Goal: Task Accomplishment & Management: Use online tool/utility

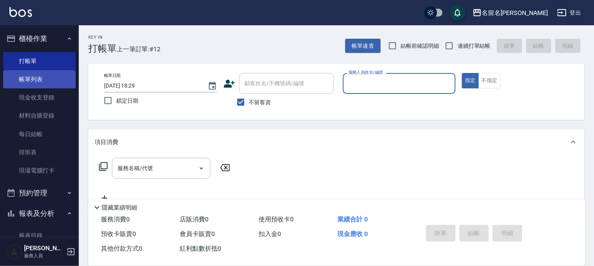
click at [46, 80] on link "帳單列表" at bounding box center [39, 79] width 73 height 18
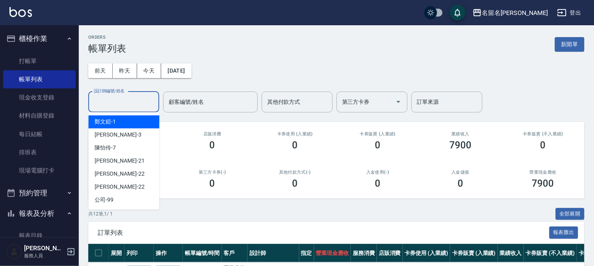
click at [131, 108] on input "設計師編號/姓名" at bounding box center [124, 102] width 64 height 14
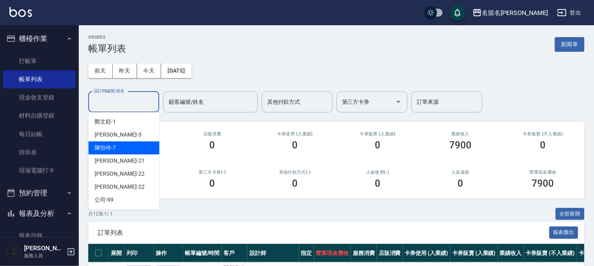
click at [131, 147] on div "陳怡伶 -7" at bounding box center [123, 147] width 71 height 13
type input "陳怡伶-7"
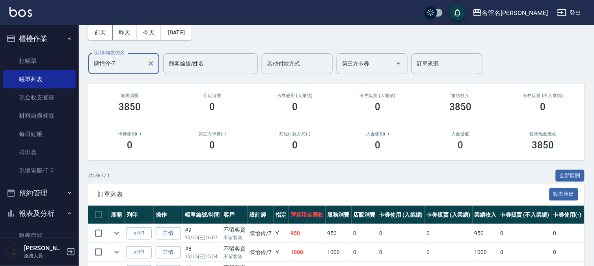
scroll to position [88, 0]
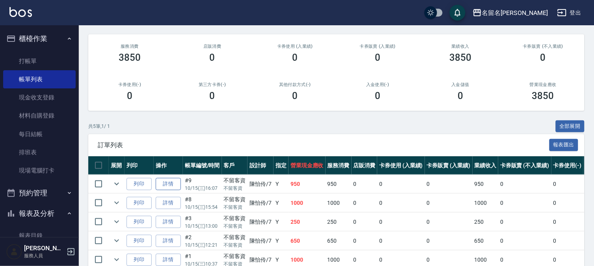
click at [163, 180] on link "詳情" at bounding box center [168, 184] width 25 height 12
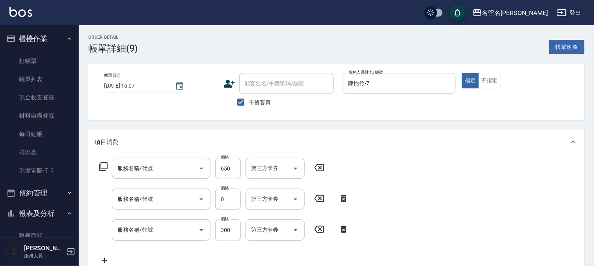
type input "[DATE] 16:07"
checkbox input "true"
type input "陳怡伶-7"
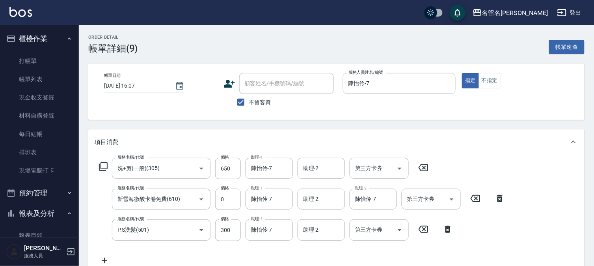
type input "洗+剪(一般)(305)"
type input "新雪海微酸卡卷免費(610)"
type input "P.S洗髮(501)"
click at [237, 169] on input "650" at bounding box center [228, 168] width 26 height 21
type input "1050"
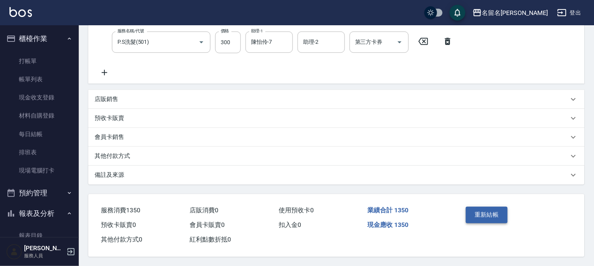
scroll to position [190, 0]
click at [488, 213] on button "重新結帳" at bounding box center [487, 214] width 42 height 17
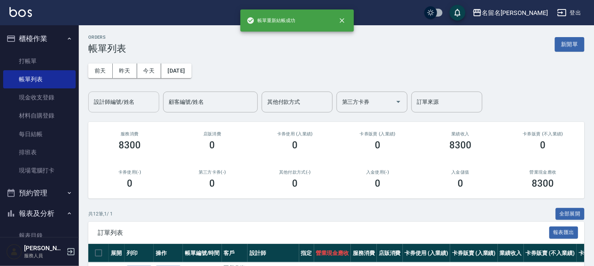
click at [129, 105] on input "設計師編號/姓名" at bounding box center [124, 102] width 64 height 14
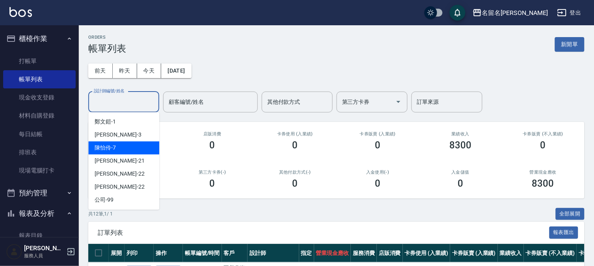
click at [142, 143] on div "陳怡伶 -7" at bounding box center [123, 147] width 71 height 13
type input "陳怡伶-7"
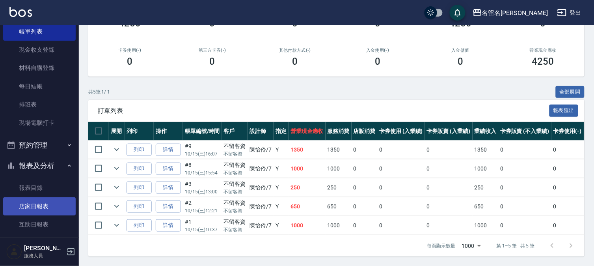
scroll to position [88, 0]
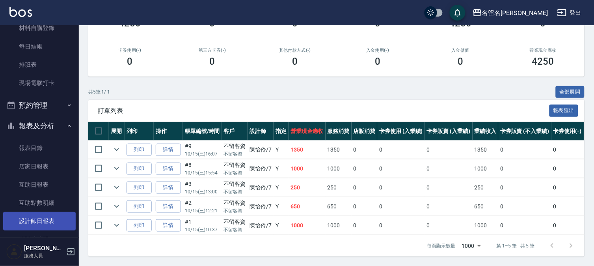
click at [36, 219] on link "設計師日報表" at bounding box center [39, 221] width 73 height 18
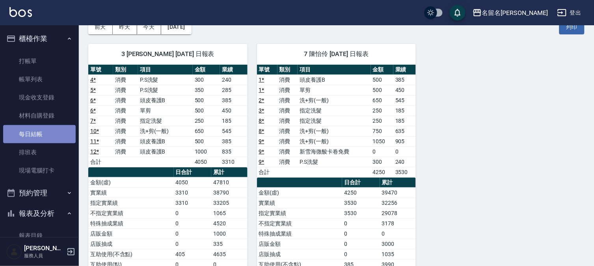
click at [62, 138] on link "每日結帳" at bounding box center [39, 134] width 73 height 18
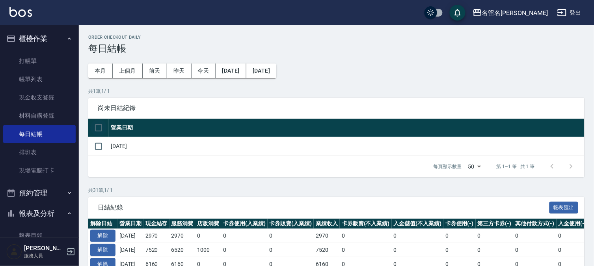
click at [98, 127] on input "checkbox" at bounding box center [98, 128] width 17 height 17
checkbox input "true"
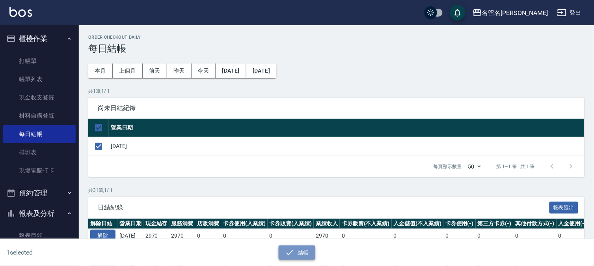
click at [300, 248] on button "結帳" at bounding box center [297, 252] width 37 height 15
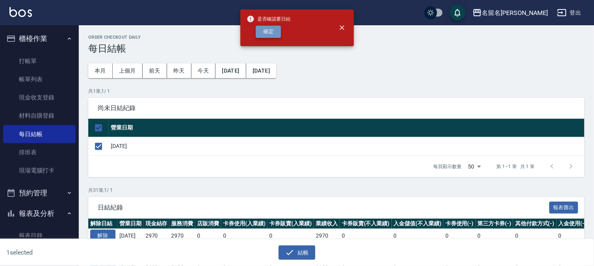
click at [258, 33] on button "確定" at bounding box center [268, 32] width 25 height 12
checkbox input "false"
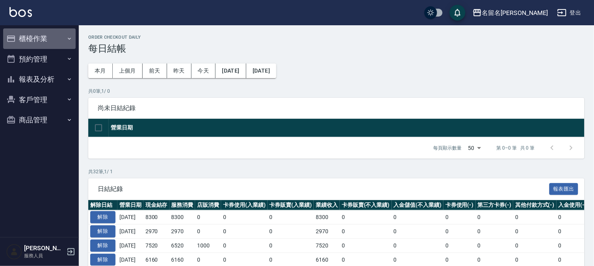
click at [34, 37] on button "櫃檯作業" at bounding box center [39, 38] width 73 height 21
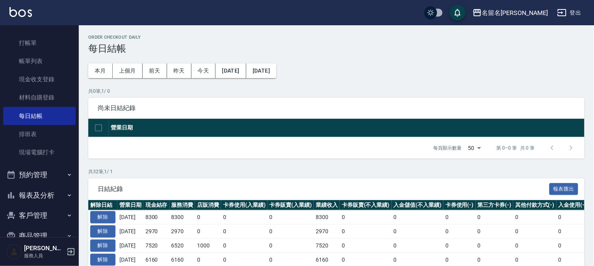
scroll to position [36, 0]
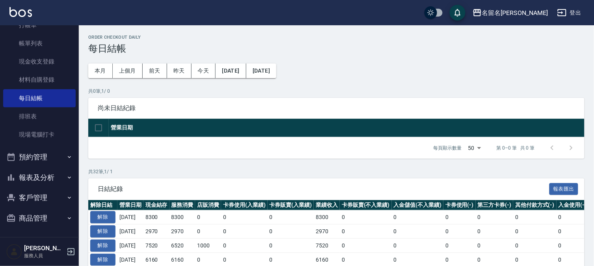
click at [45, 183] on button "報表及分析" at bounding box center [39, 177] width 73 height 21
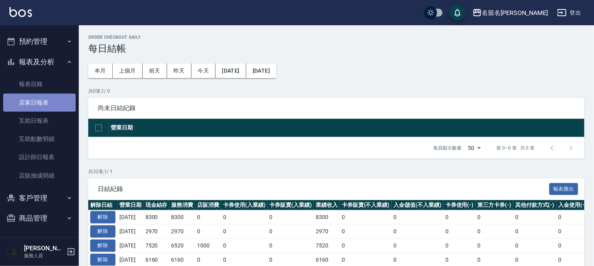
click at [47, 105] on link "店家日報表" at bounding box center [39, 102] width 73 height 18
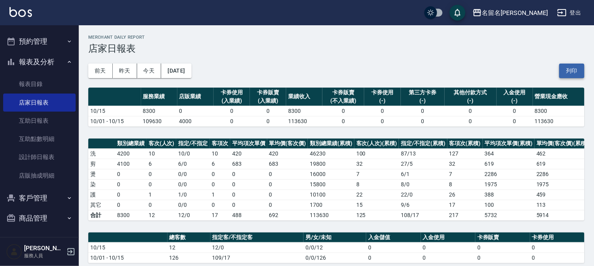
click at [575, 72] on button "列印" at bounding box center [572, 71] width 25 height 15
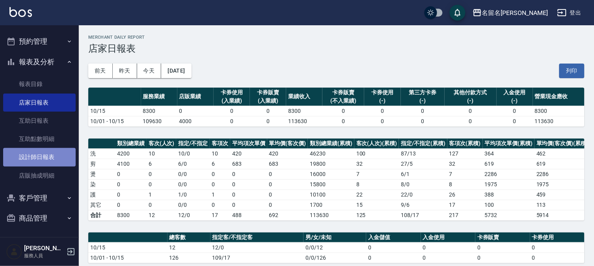
click at [45, 152] on link "設計師日報表" at bounding box center [39, 157] width 73 height 18
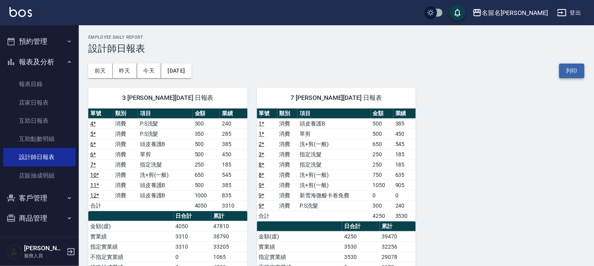
click at [567, 72] on button "列印" at bounding box center [572, 71] width 25 height 15
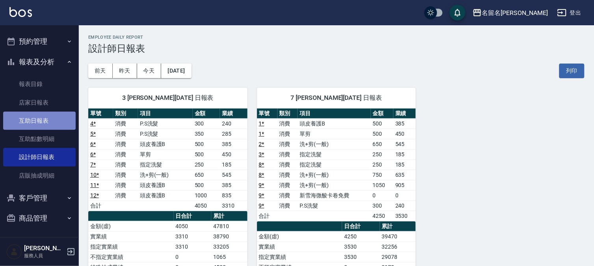
click at [62, 119] on link "互助日報表" at bounding box center [39, 121] width 73 height 18
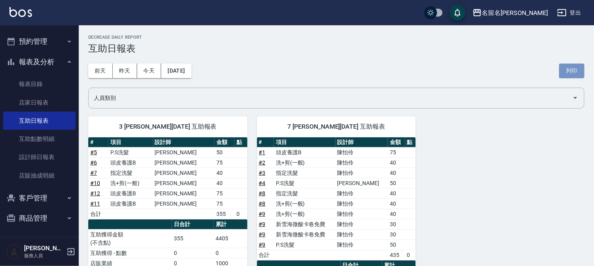
drag, startPoint x: 581, startPoint y: 71, endPoint x: 450, endPoint y: 238, distance: 211.8
click at [581, 72] on button "列印" at bounding box center [572, 71] width 25 height 15
